Goal: Task Accomplishment & Management: Use online tool/utility

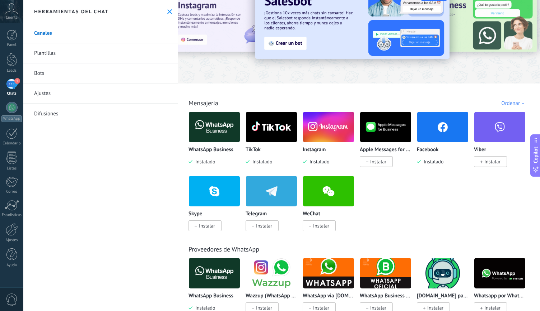
scroll to position [61, 0]
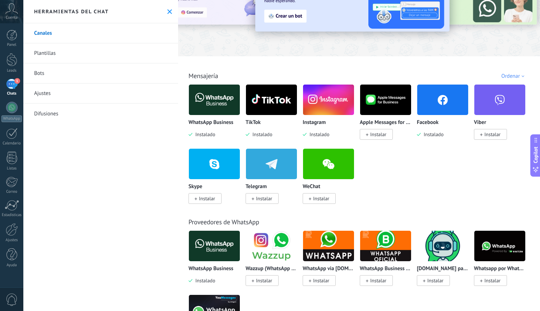
click at [280, 236] on img at bounding box center [271, 246] width 51 height 35
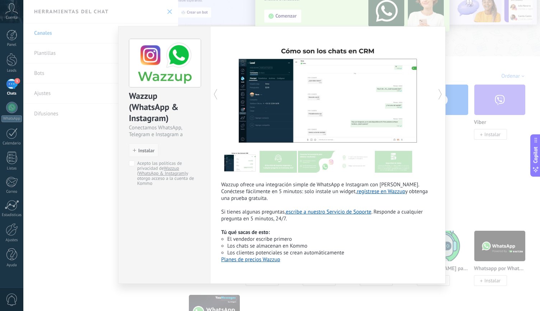
click at [141, 146] on button "Instalar" at bounding box center [143, 150] width 29 height 14
click at [145, 152] on span "Instalar" at bounding box center [146, 150] width 16 height 5
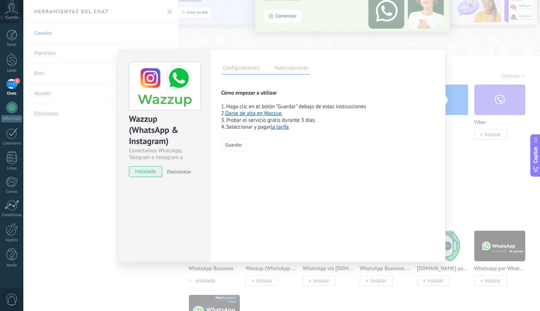
click at [237, 149] on button "Guardar" at bounding box center [233, 145] width 25 height 14
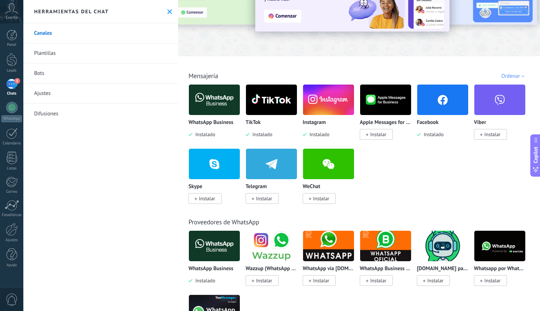
click at [264, 243] on img at bounding box center [271, 246] width 51 height 35
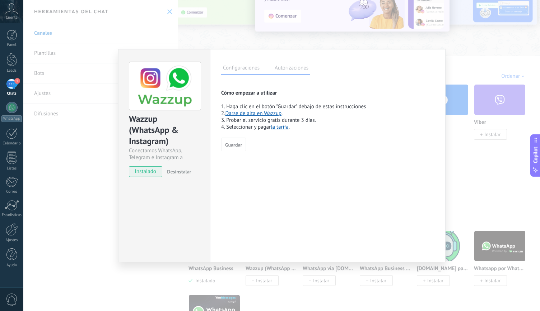
click at [279, 128] on link "la tarifa" at bounding box center [279, 127] width 18 height 7
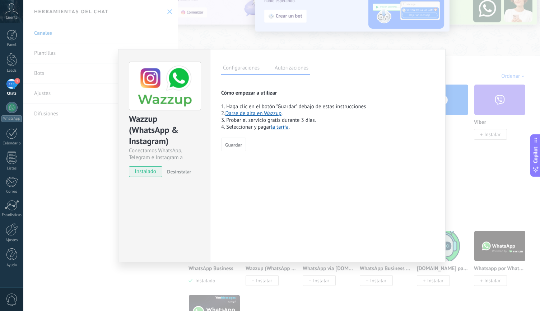
click at [179, 171] on span "Desinstalar" at bounding box center [179, 172] width 24 height 6
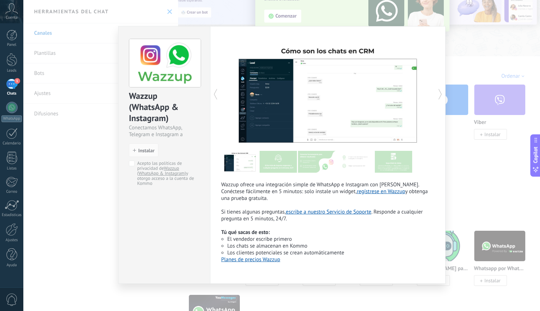
click at [471, 166] on div "Wazzup (WhatsApp & Instagram) Conectamos WhatsApp, Telegram e Instagram a Kommo…" at bounding box center [281, 155] width 516 height 311
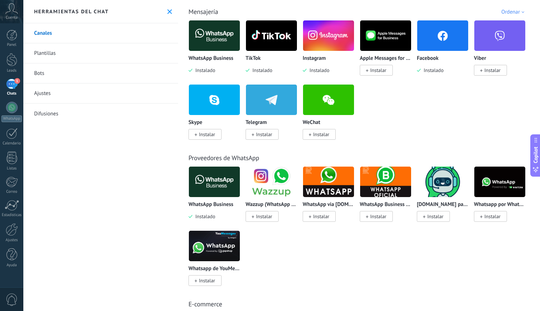
scroll to position [132, 0]
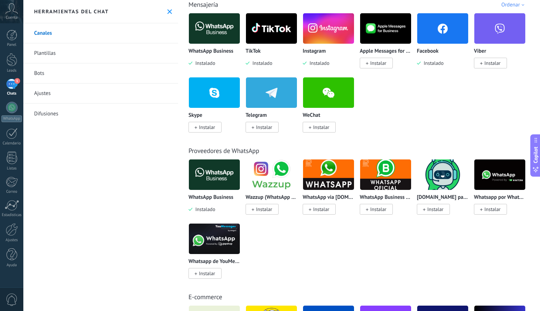
click at [497, 181] on img at bounding box center [499, 174] width 51 height 35
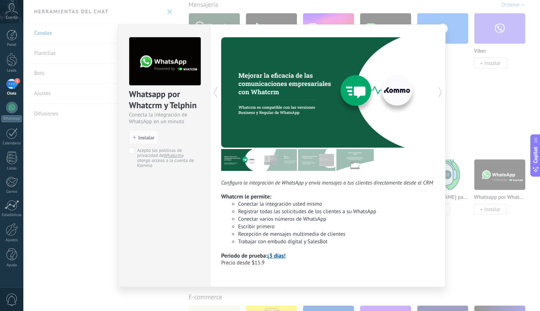
click at [485, 262] on div "Whatsapp por Whatcrm y Telphin Conecta la integración de WhatsApp en un minuto …" at bounding box center [281, 155] width 516 height 311
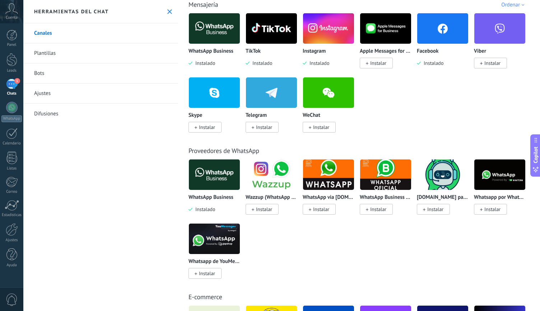
click at [223, 242] on img at bounding box center [214, 239] width 51 height 35
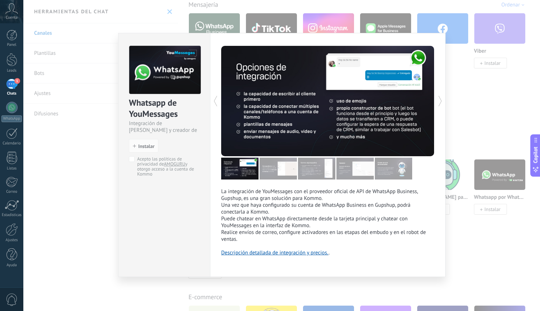
click at [461, 263] on div "Whatsapp de YouMessages Integración de Whatsapp y creador de bots install Insta…" at bounding box center [281, 155] width 516 height 311
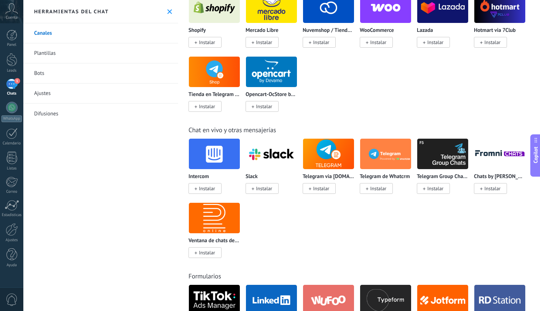
scroll to position [484, 0]
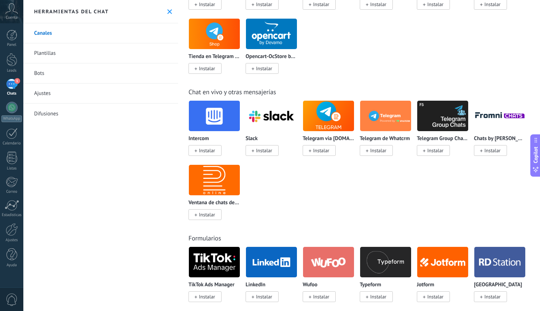
drag, startPoint x: 418, startPoint y: 192, endPoint x: 453, endPoint y: 234, distance: 55.3
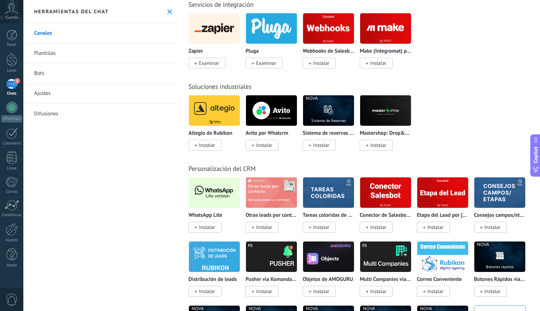
scroll to position [1598, 0]
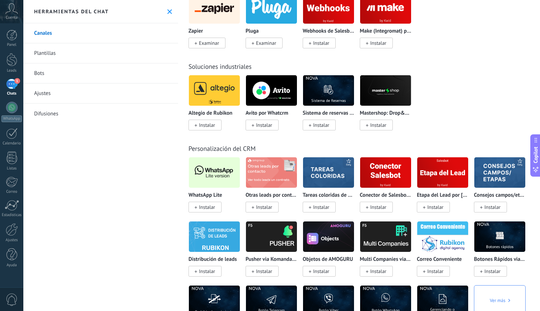
click at [205, 210] on span "Instalar" at bounding box center [207, 207] width 16 height 6
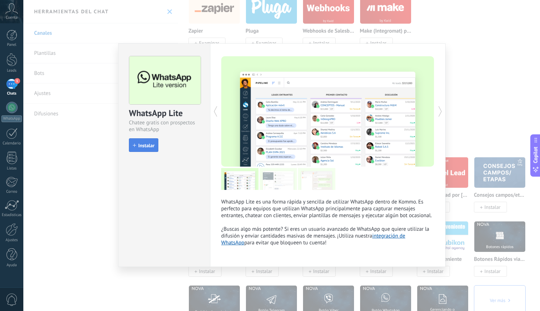
click at [136, 144] on icon "button" at bounding box center [134, 145] width 3 height 3
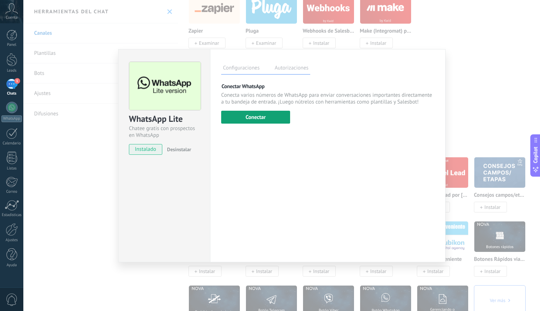
click at [262, 112] on button "Conectar" at bounding box center [255, 117] width 69 height 13
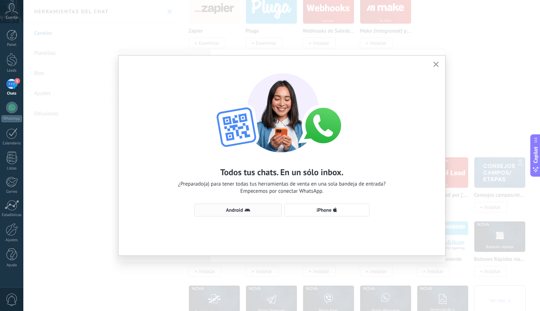
click at [256, 210] on span "Android" at bounding box center [238, 210] width 80 height 6
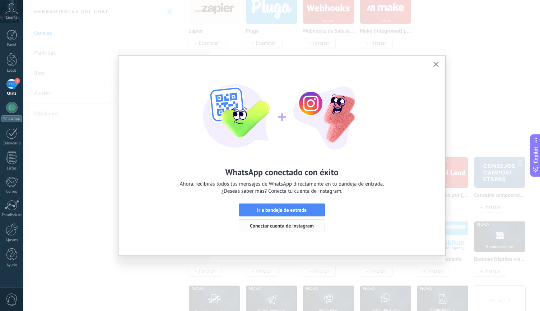
click at [293, 226] on span "Conectar cuenta de Instagram" at bounding box center [282, 225] width 64 height 5
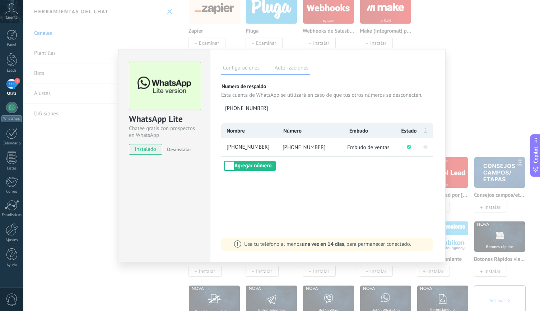
click at [293, 226] on div at bounding box center [281, 155] width 516 height 311
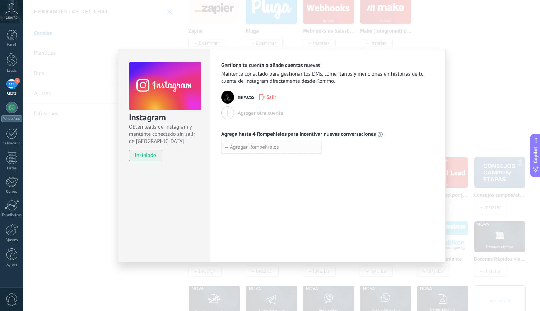
click at [287, 150] on button "Agregar Rompehielos" at bounding box center [271, 147] width 100 height 13
type input "**********"
click at [269, 162] on span "Agregar Rompehielos" at bounding box center [254, 163] width 49 height 5
click at [235, 179] on span "Agregar Rompehielos" at bounding box center [254, 178] width 49 height 5
click at [244, 163] on input "*****" at bounding box center [271, 162] width 100 height 11
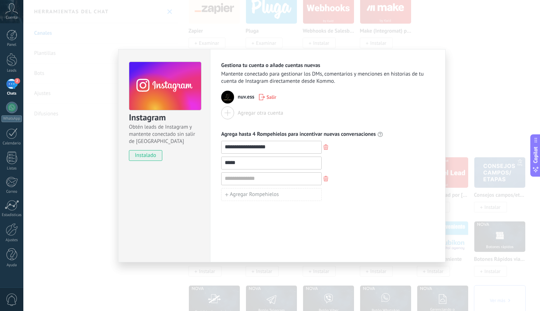
click at [244, 163] on input "*****" at bounding box center [271, 162] width 100 height 11
type input "*"
type input "**********"
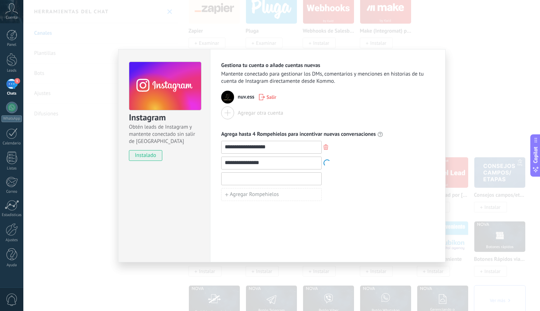
click at [236, 178] on input at bounding box center [271, 178] width 100 height 11
type input "**********"
click at [249, 194] on span "Agregar Rompehielos" at bounding box center [254, 194] width 49 height 5
click at [230, 196] on input "**********" at bounding box center [271, 194] width 100 height 11
click at [275, 195] on input "**********" at bounding box center [271, 194] width 100 height 11
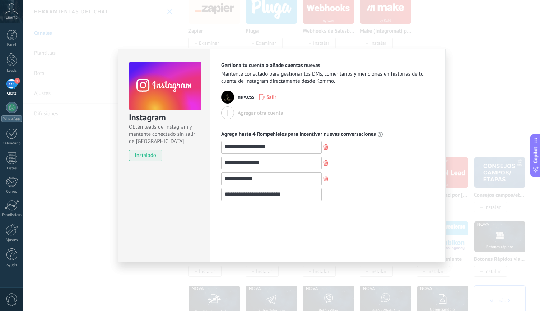
drag, startPoint x: 289, startPoint y: 194, endPoint x: 241, endPoint y: 194, distance: 47.7
click at [241, 194] on input "**********" at bounding box center [271, 194] width 100 height 11
paste input
type input "**********"
click at [374, 197] on div "**********" at bounding box center [327, 194] width 213 height 13
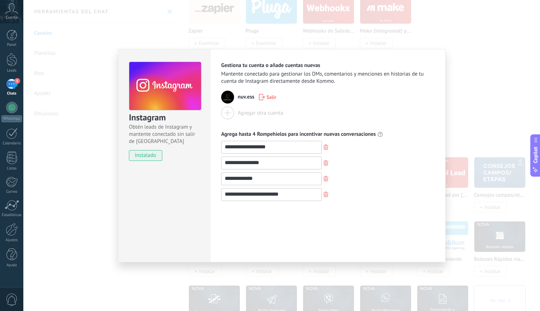
click at [472, 106] on div "**********" at bounding box center [281, 155] width 516 height 311
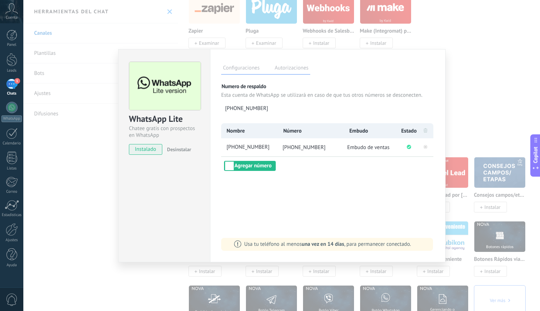
click at [496, 115] on div "WhatsApp Lite Chatee gratis con prospectos en WhatsApp instalado Desinstalar Co…" at bounding box center [281, 155] width 516 height 311
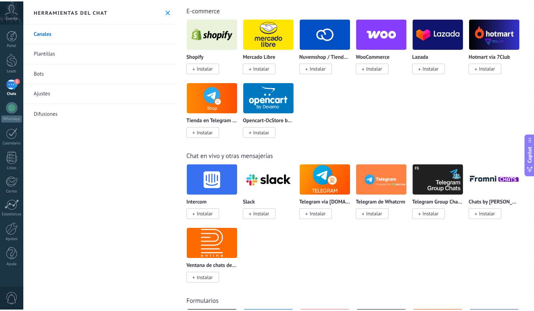
scroll to position [0, 0]
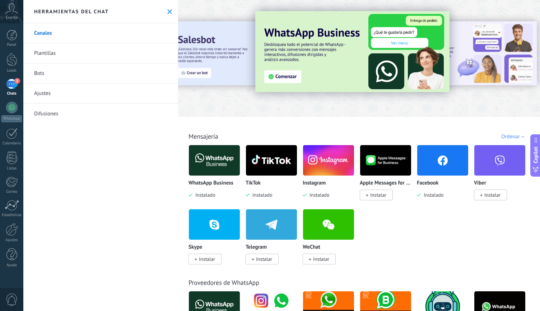
click at [43, 54] on link "Plantillas" at bounding box center [100, 53] width 155 height 20
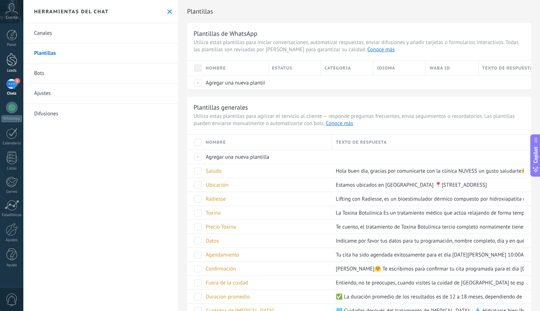
click at [13, 66] on link "Leads" at bounding box center [11, 63] width 23 height 20
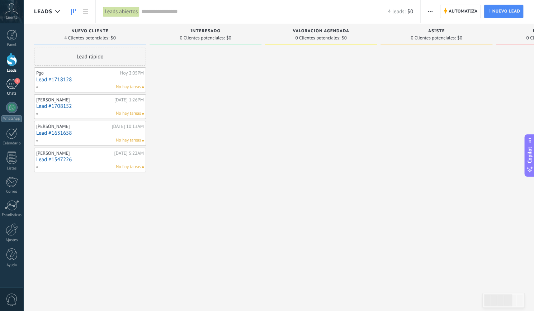
click at [15, 84] on div "1" at bounding box center [11, 84] width 11 height 10
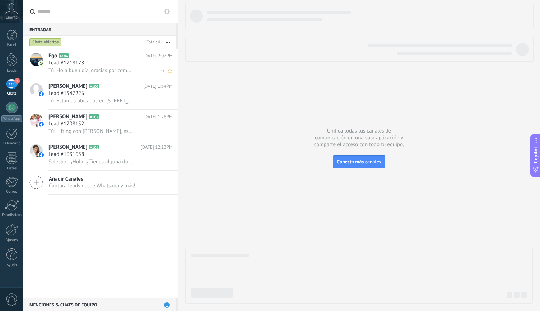
click at [120, 67] on div "Tú: Hola buen día, gracias por comunicarte con la clínica NUVESS un gusto salud…" at bounding box center [110, 71] width 124 height 8
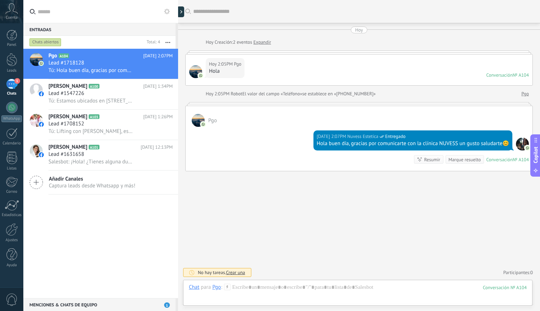
click at [261, 43] on link "Expandir" at bounding box center [262, 42] width 18 height 7
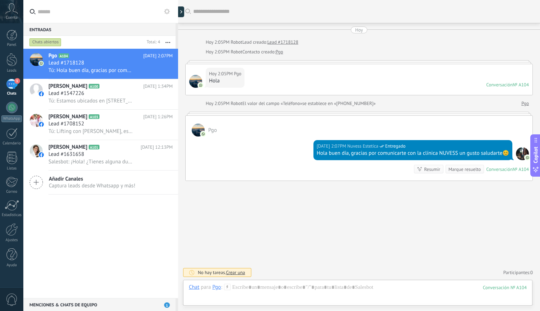
click at [283, 54] on link "Pgo" at bounding box center [280, 51] width 8 height 7
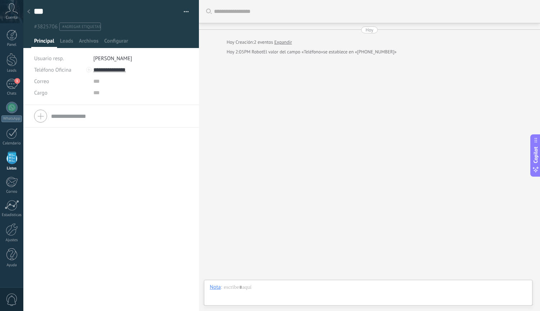
click at [29, 12] on icon at bounding box center [28, 11] width 3 height 4
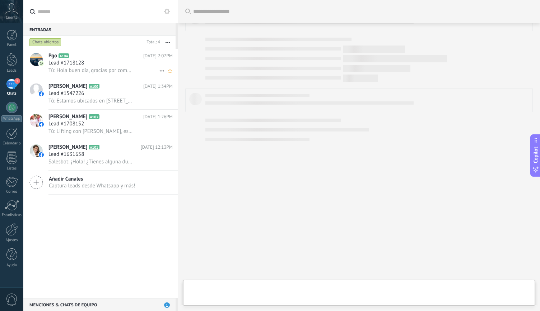
click at [128, 66] on div "Lead #1718128" at bounding box center [110, 63] width 124 height 7
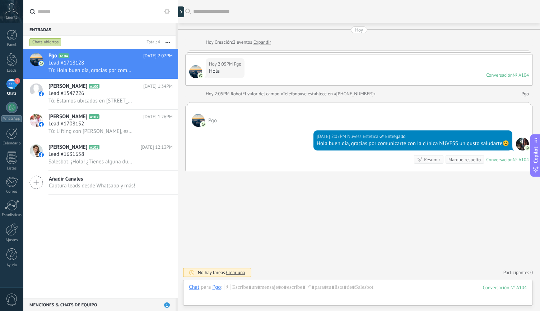
click at [100, 183] on span "Añadir Canales" at bounding box center [92, 179] width 86 height 7
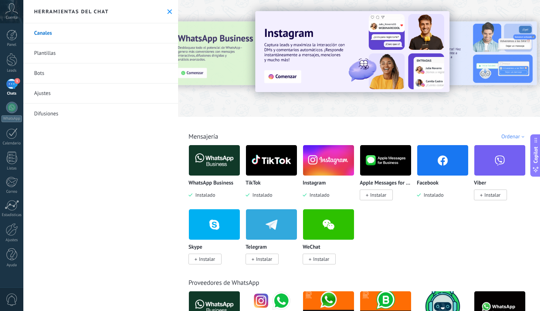
click at [46, 51] on link "Plantillas" at bounding box center [100, 53] width 155 height 20
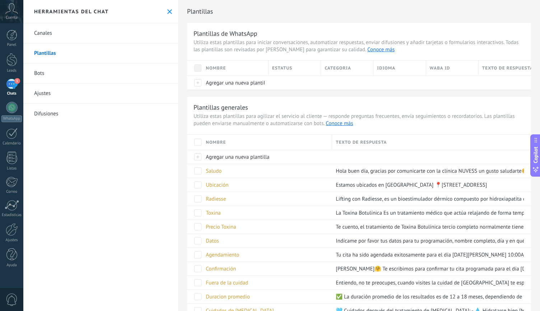
click at [43, 71] on link "Bots" at bounding box center [100, 73] width 155 height 20
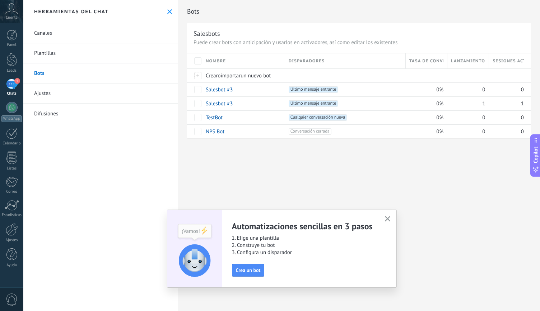
click at [383, 217] on button "button" at bounding box center [387, 220] width 9 height 10
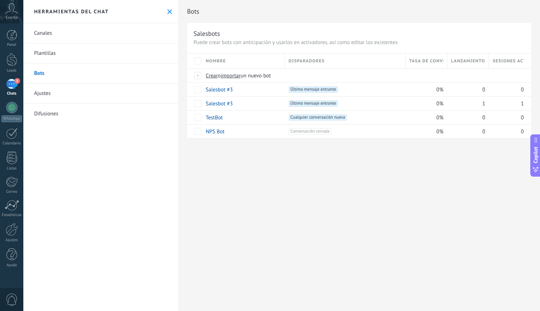
click at [50, 95] on link "Ajustes" at bounding box center [100, 94] width 155 height 20
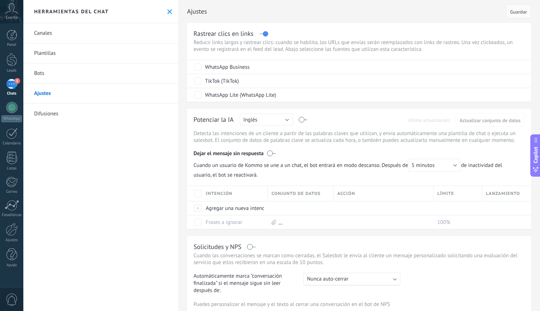
click at [48, 111] on link "Difusiones" at bounding box center [100, 114] width 155 height 20
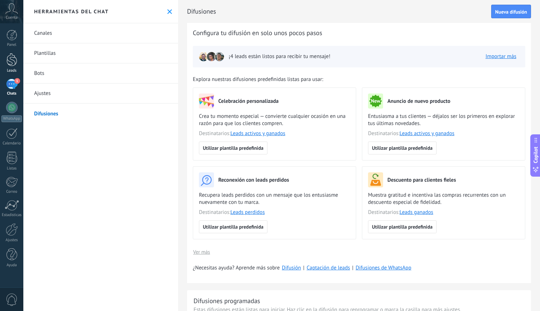
click at [8, 70] on div "Leads" at bounding box center [11, 71] width 21 height 5
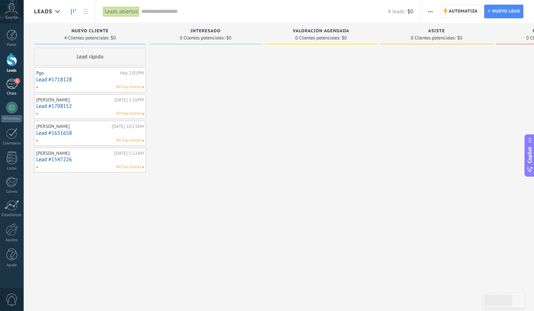
click at [9, 85] on div "1" at bounding box center [11, 84] width 11 height 10
